Goal: Find specific page/section: Find specific page/section

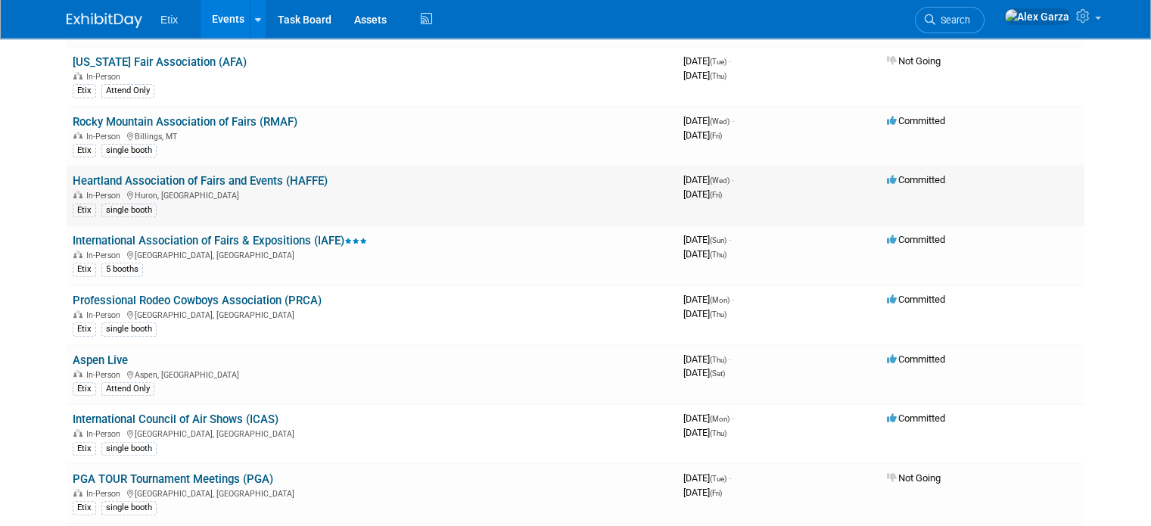
scroll to position [605, 0]
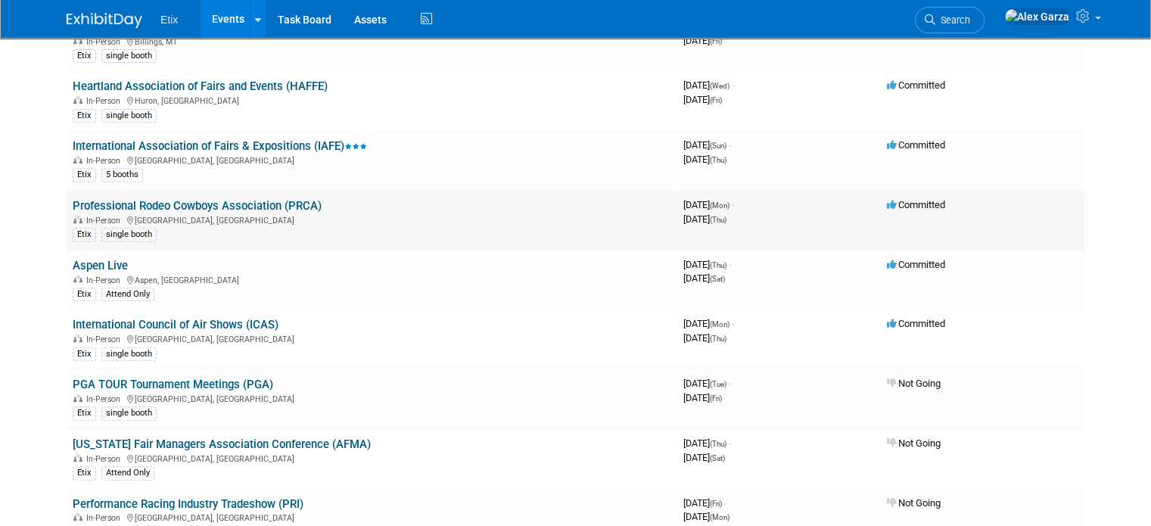
click at [244, 201] on link "Professional Rodeo Cowboys Association (PRCA)" at bounding box center [197, 206] width 249 height 14
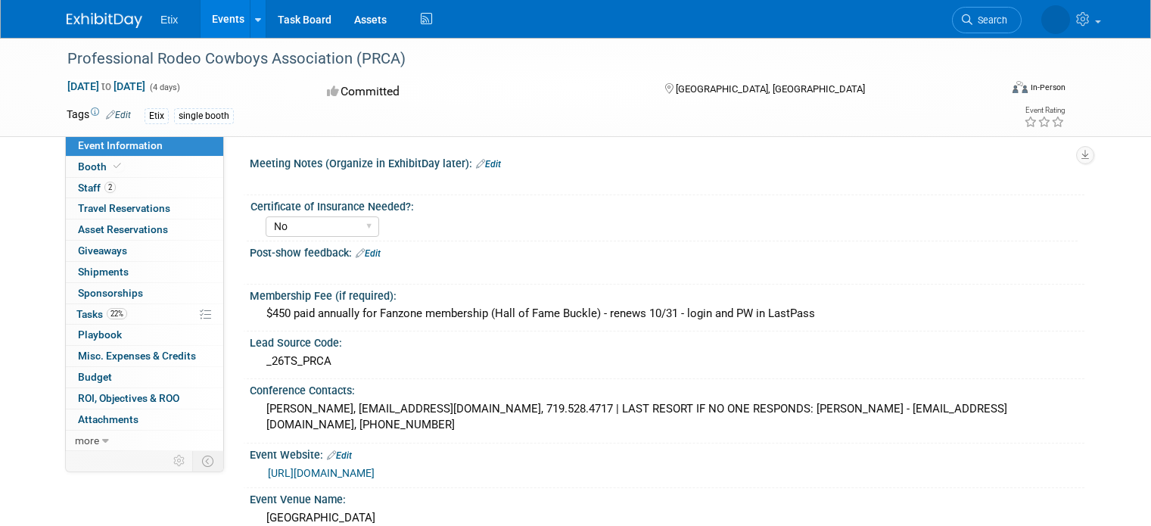
select select "No"
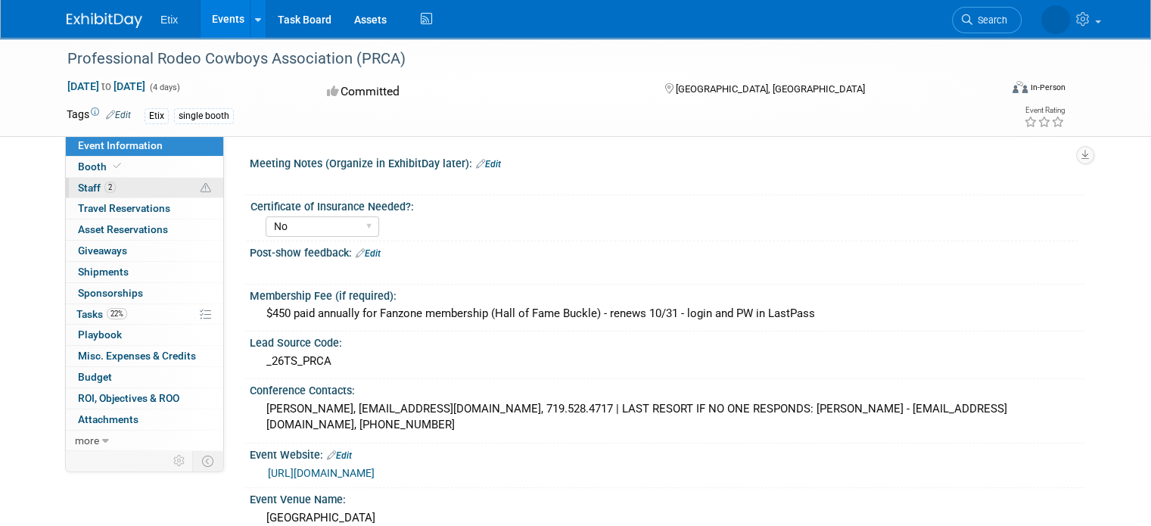
click at [78, 187] on span "Staff 2" at bounding box center [97, 188] width 38 height 12
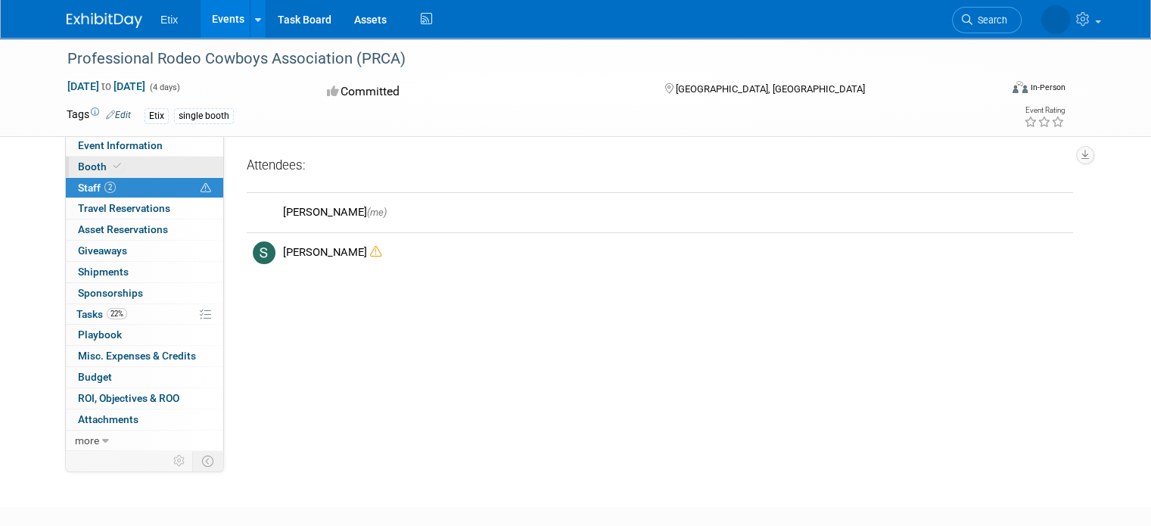
click at [88, 165] on span "Booth" at bounding box center [101, 166] width 46 height 12
